Goal: Information Seeking & Learning: Check status

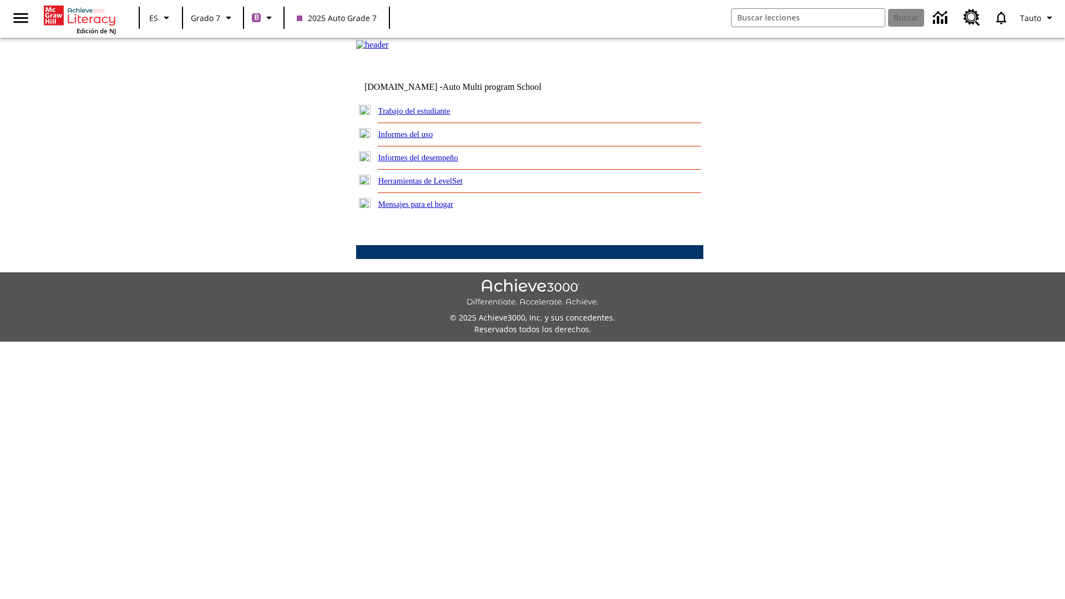
click at [433, 162] on link "Informes del desempeño" at bounding box center [418, 157] width 80 height 9
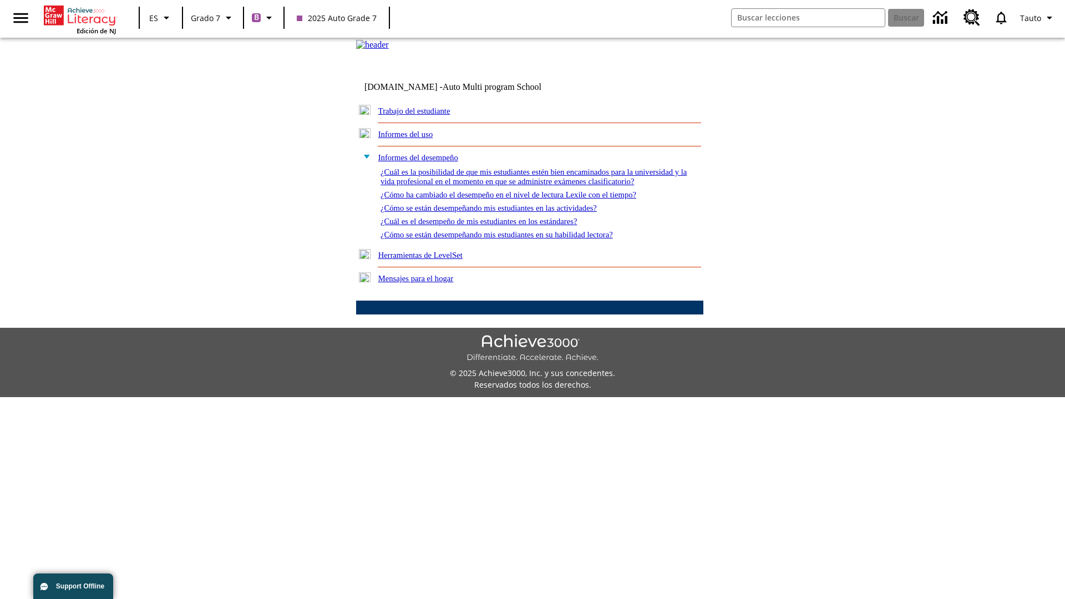
click at [517, 239] on link "¿Cómo se están desempeñando mis estudiantes en su habilidad lectora?" at bounding box center [497, 234] width 232 height 9
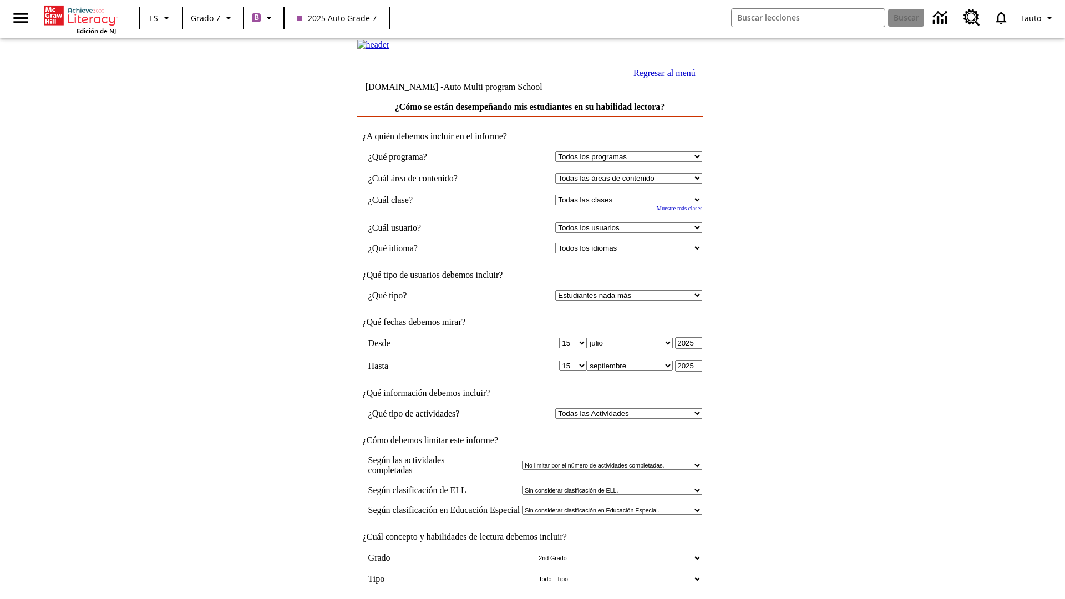
select select "2"
select select "2349292"
